Goal: Task Accomplishment & Management: Use online tool/utility

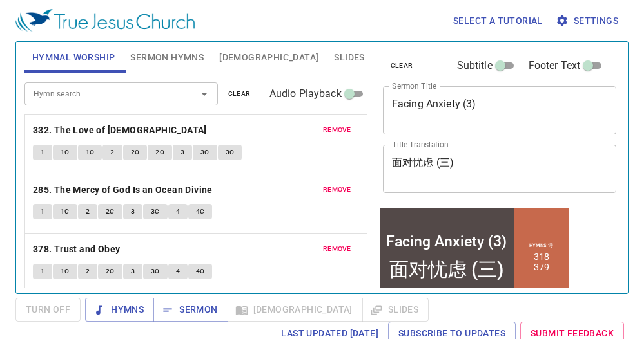
click at [611, 283] on div "clear Subtitle Footer Text Sermon Title Facing Anxiety (3) x Sermon Title Title…" at bounding box center [498, 163] width 252 height 252
click at [326, 48] on button "Slides" at bounding box center [349, 57] width 46 height 31
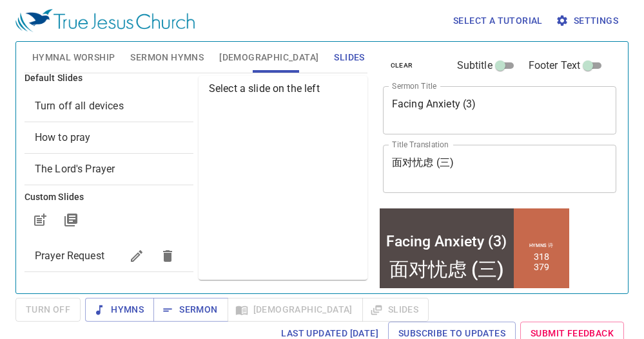
scroll to position [12, 0]
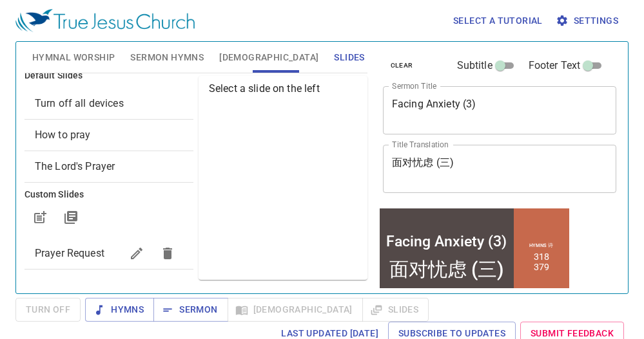
click at [94, 246] on span "Prayer Request" at bounding box center [78, 253] width 86 height 15
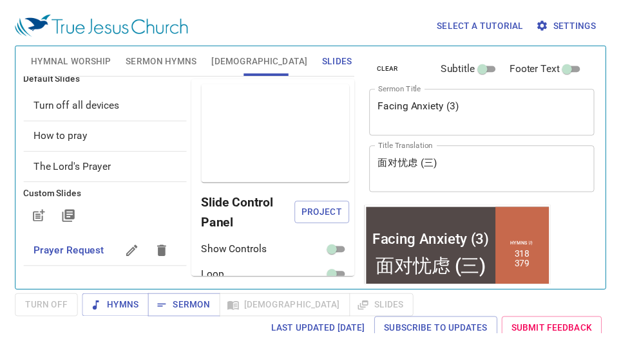
scroll to position [6, 0]
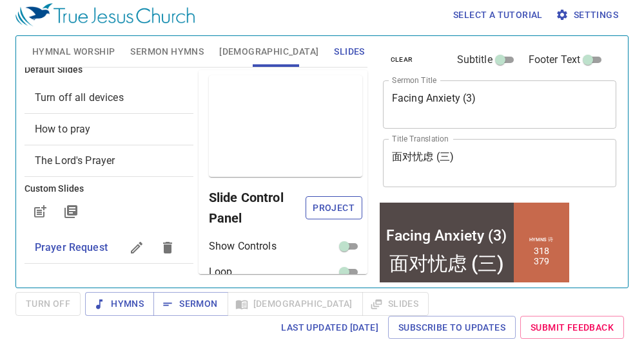
click at [316, 213] on span "Project" at bounding box center [334, 208] width 36 height 16
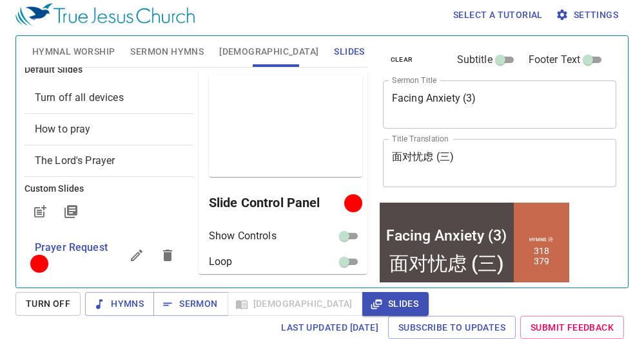
click at [55, 324] on div "Last updated 9/22/2025 Subscribe to Updates Submit Feedback" at bounding box center [321, 328] width 613 height 24
click at [566, 166] on textarea "面对忧虑 (三)" at bounding box center [500, 163] width 216 height 24
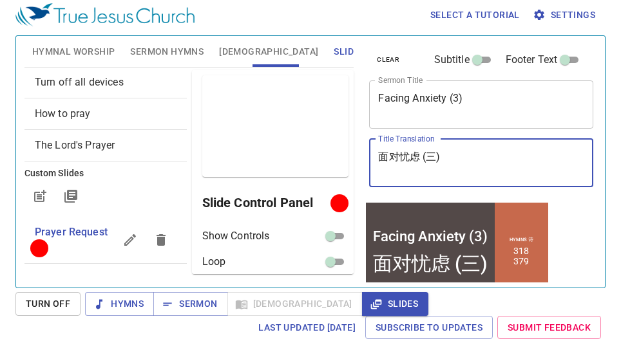
scroll to position [0, 0]
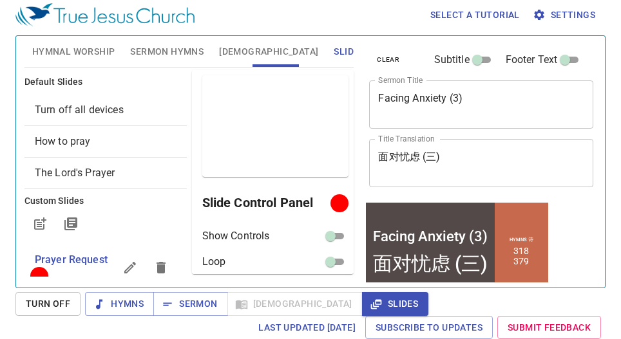
click at [575, 241] on div "clear Subtitle Footer Text Sermon Title Facing Anxiety (3) x Sermon Title Title…" at bounding box center [480, 157] width 243 height 252
click at [131, 58] on span "Sermon Hymns" at bounding box center [166, 52] width 73 height 16
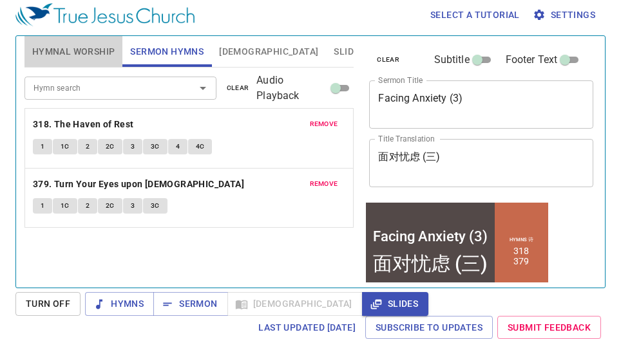
click at [46, 52] on span "Hymnal Worship" at bounding box center [73, 52] width 83 height 16
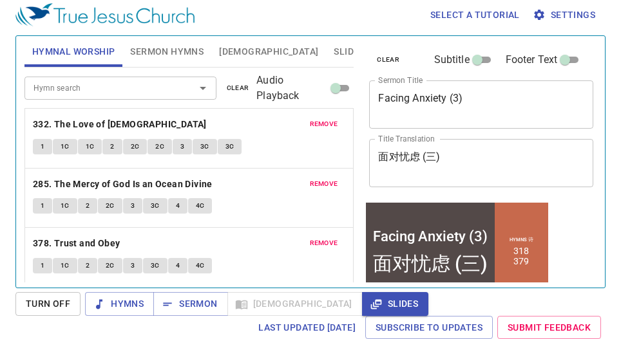
click at [187, 53] on span "Sermon Hymns" at bounding box center [166, 52] width 73 height 16
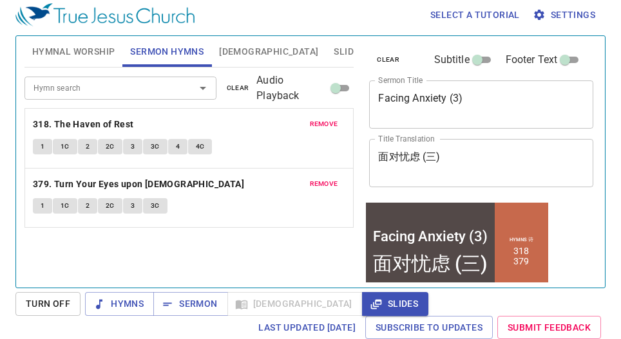
click at [98, 56] on span "Hymnal Worship" at bounding box center [73, 52] width 83 height 16
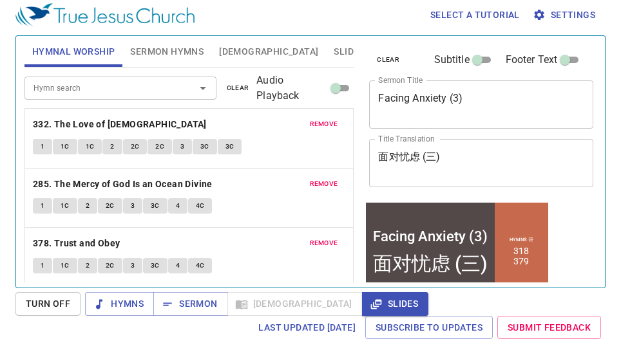
click at [175, 48] on span "Sermon Hymns" at bounding box center [166, 52] width 73 height 16
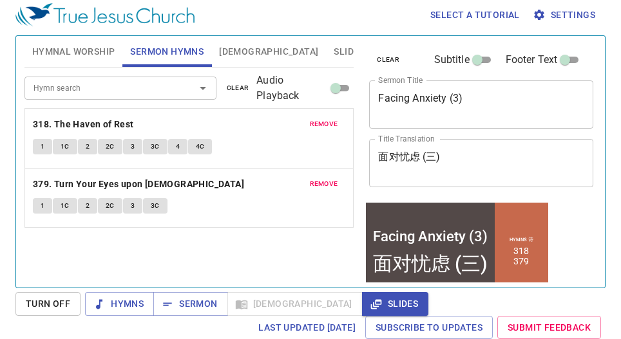
click at [70, 57] on span "Hymnal Worship" at bounding box center [73, 52] width 83 height 16
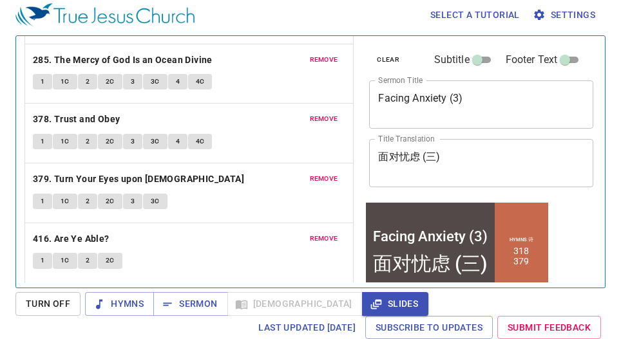
scroll to position [125, 0]
click at [132, 305] on span "Hymns" at bounding box center [119, 304] width 48 height 16
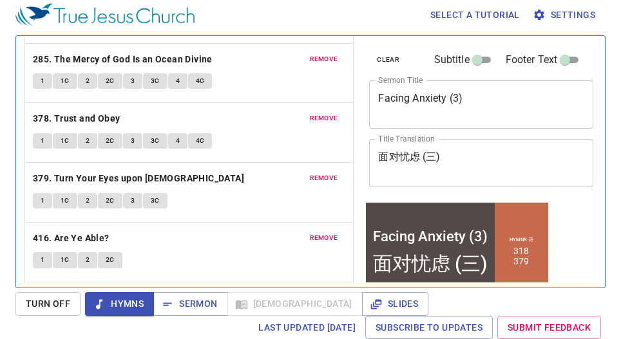
click at [575, 245] on div "clear Subtitle Footer Text Sermon Title Facing Anxiety (3) x Sermon Title Title…" at bounding box center [480, 157] width 243 height 252
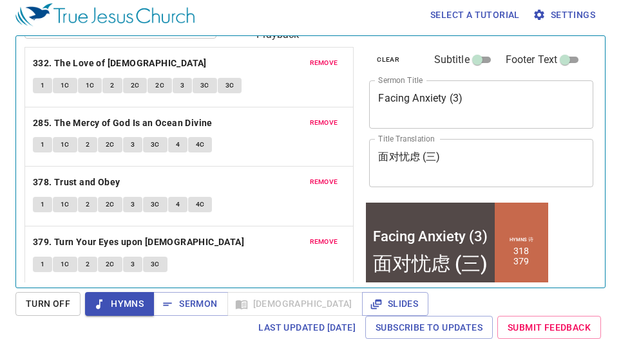
scroll to position [0, 0]
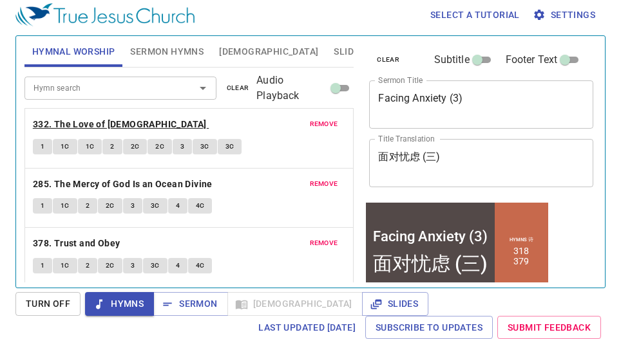
click at [75, 120] on b "332. The Love of [DEMOGRAPHIC_DATA]" at bounding box center [120, 125] width 174 height 16
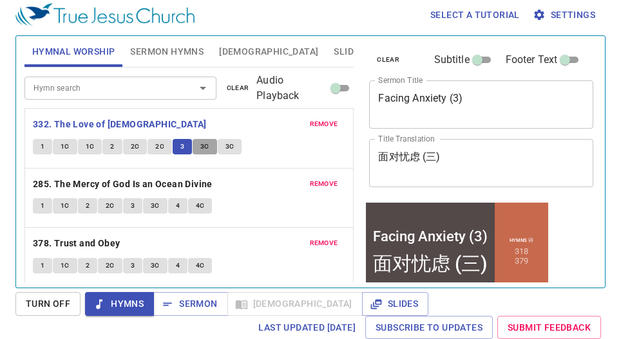
click at [203, 145] on span "3C" at bounding box center [204, 147] width 9 height 12
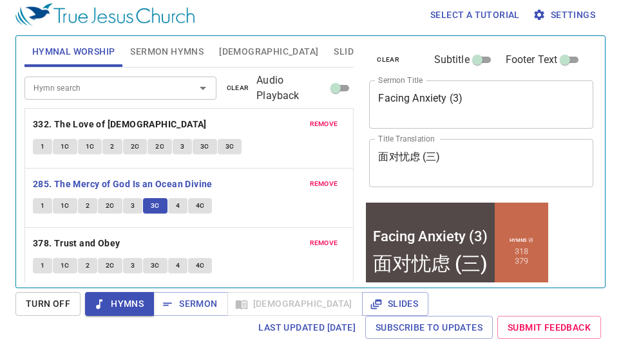
scroll to position [6, 0]
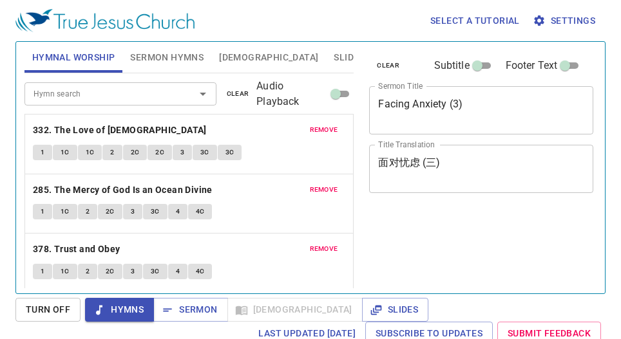
scroll to position [6, 0]
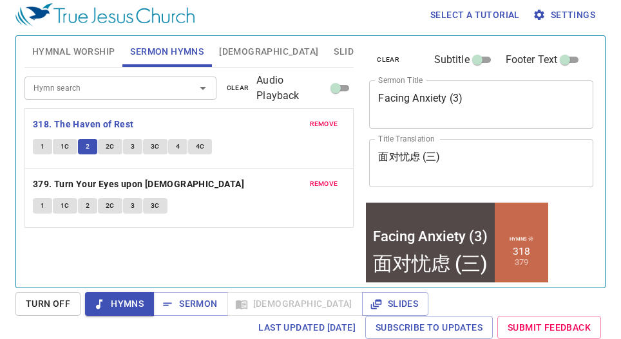
scroll to position [6, 0]
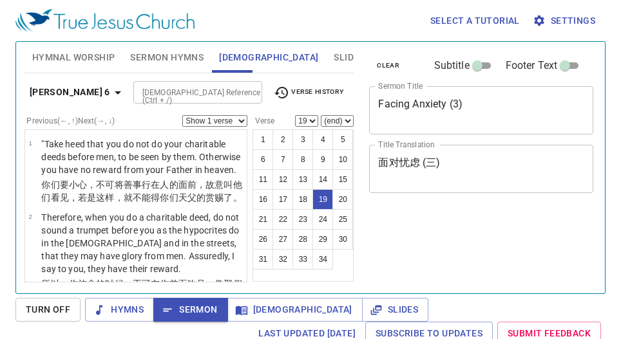
select select "19"
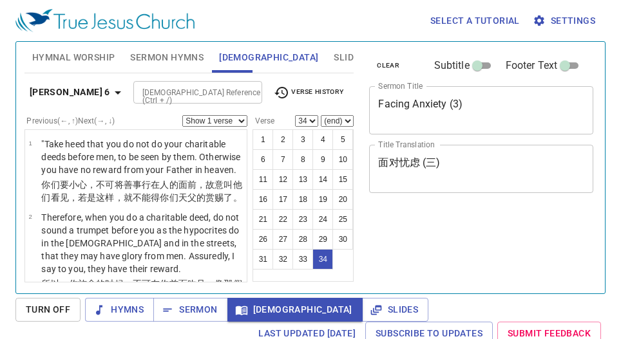
select select "34"
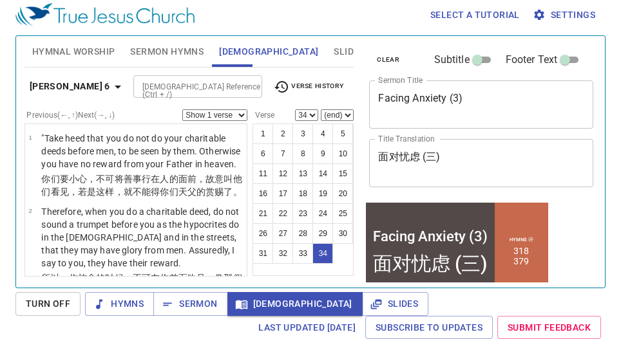
scroll to position [2498, 0]
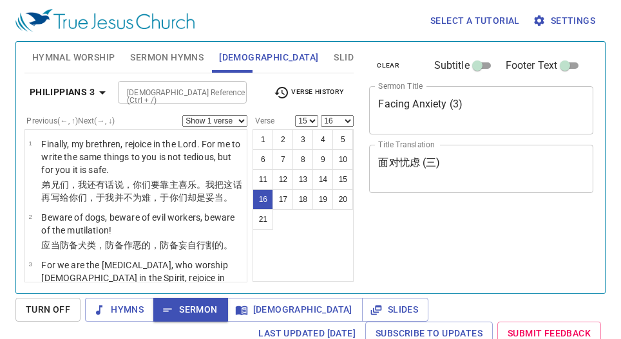
select select "15"
select select "16"
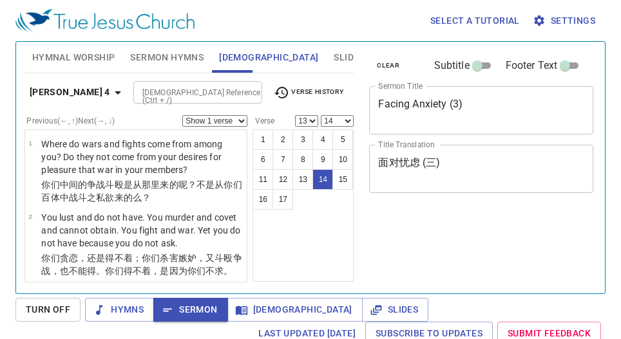
select select "13"
select select "14"
select select "15"
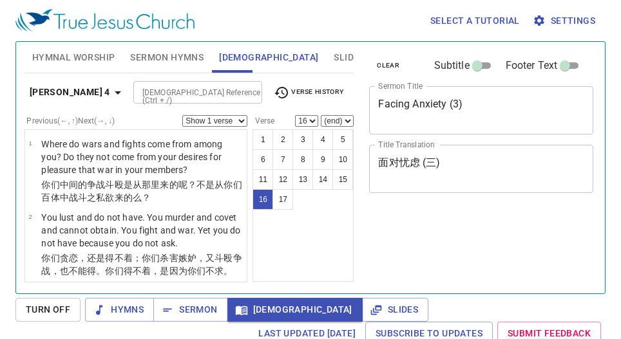
select select "16"
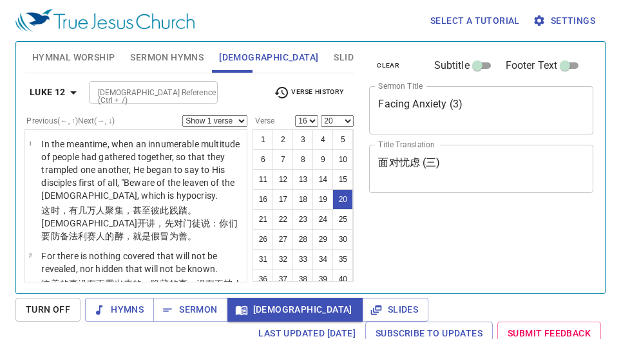
select select "16"
select select "20"
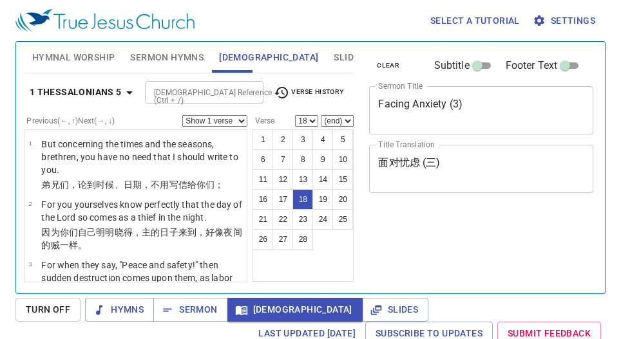
select select "18"
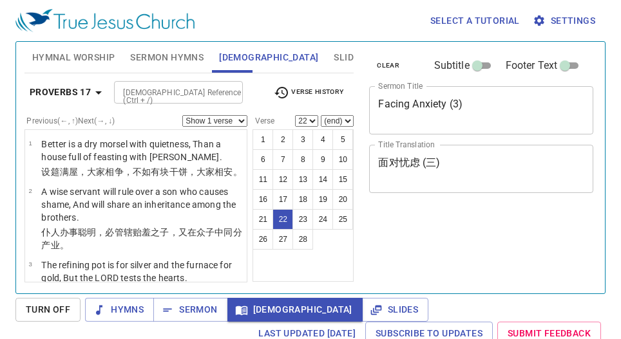
select select "22"
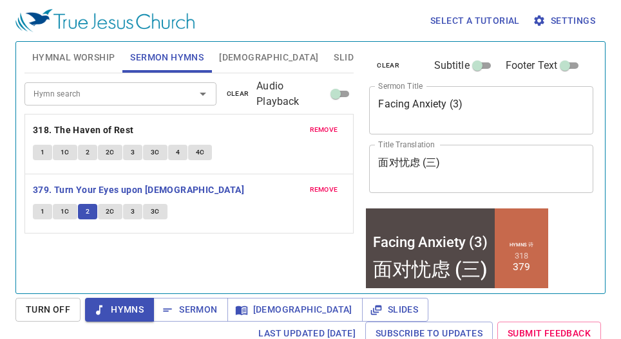
click at [260, 193] on div "remove 379. Turn Your Eyes upon Jesus 1 1C 2 2C 3 3C" at bounding box center [189, 204] width 329 height 59
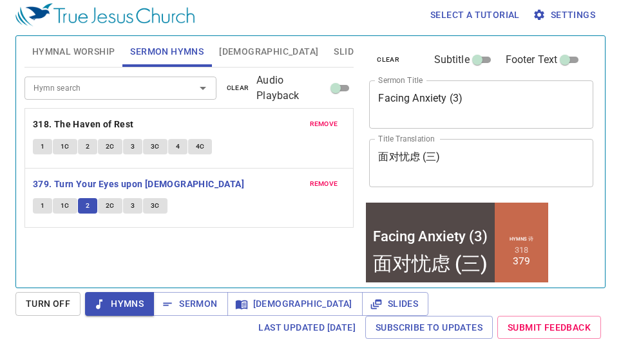
scroll to position [6, 0]
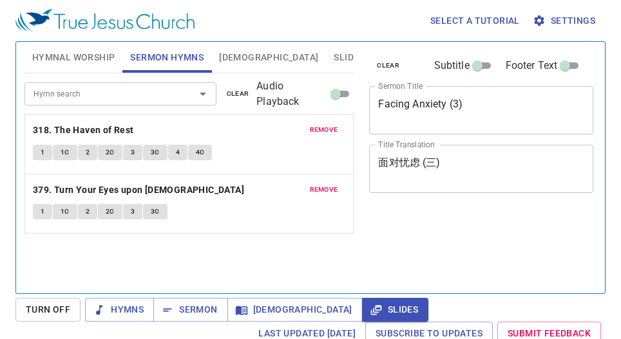
scroll to position [6, 0]
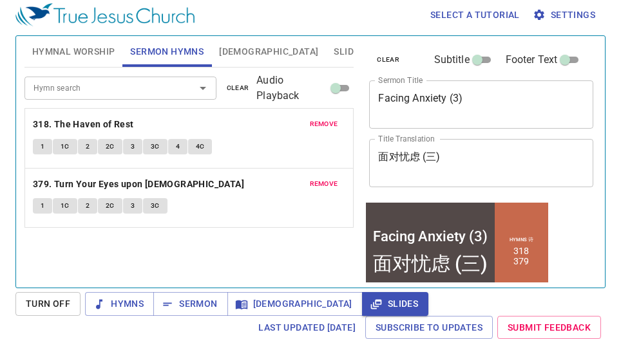
scroll to position [6, 0]
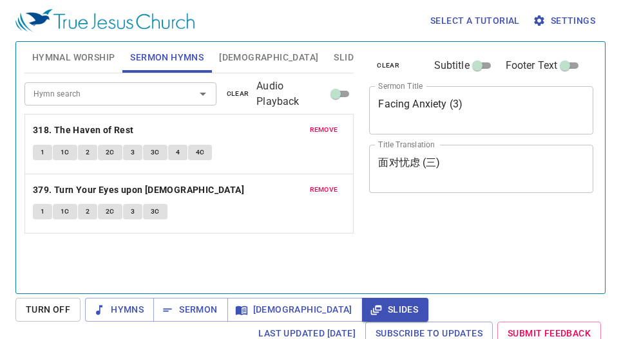
scroll to position [6, 0]
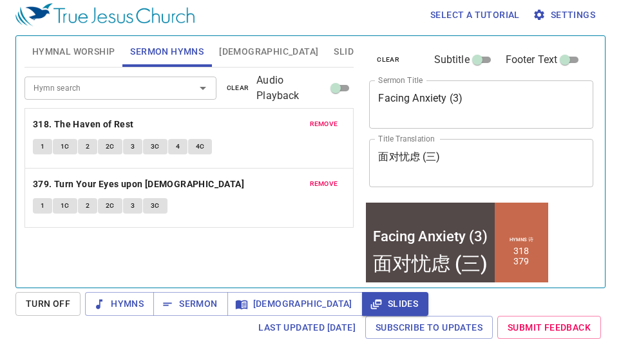
scroll to position [6, 0]
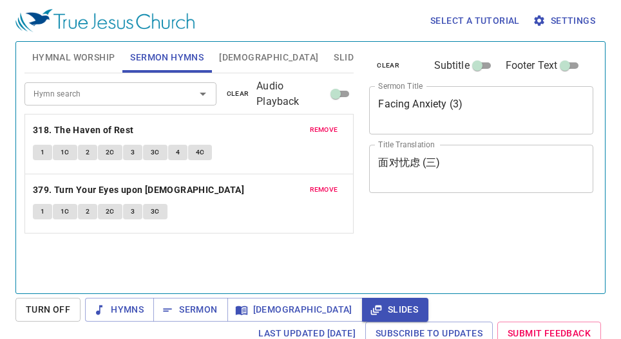
scroll to position [6, 0]
